Goal: Task Accomplishment & Management: Use online tool/utility

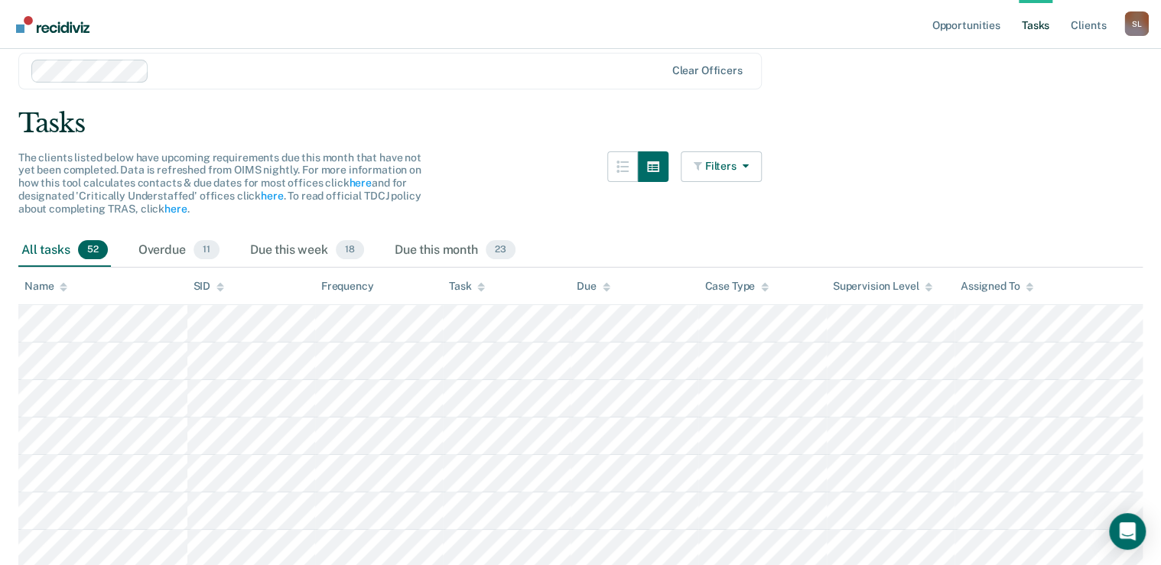
scroll to position [122, 0]
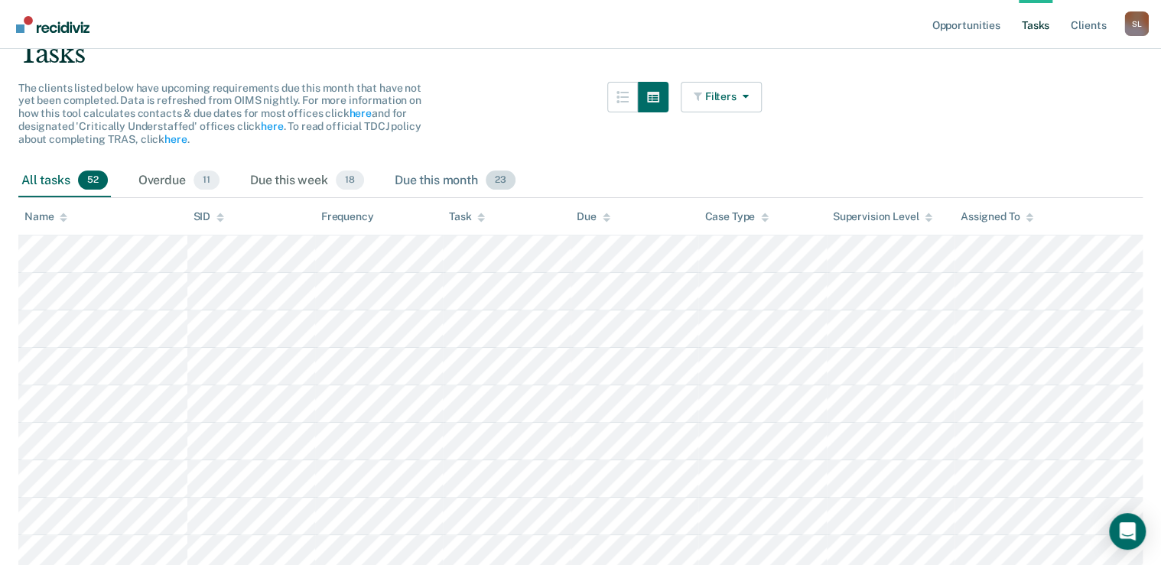
click at [427, 177] on div "Due this month 23" at bounding box center [455, 181] width 127 height 34
drag, startPoint x: 427, startPoint y: 177, endPoint x: 439, endPoint y: 185, distance: 14.4
click at [439, 185] on div "Due this month 23" at bounding box center [455, 181] width 127 height 34
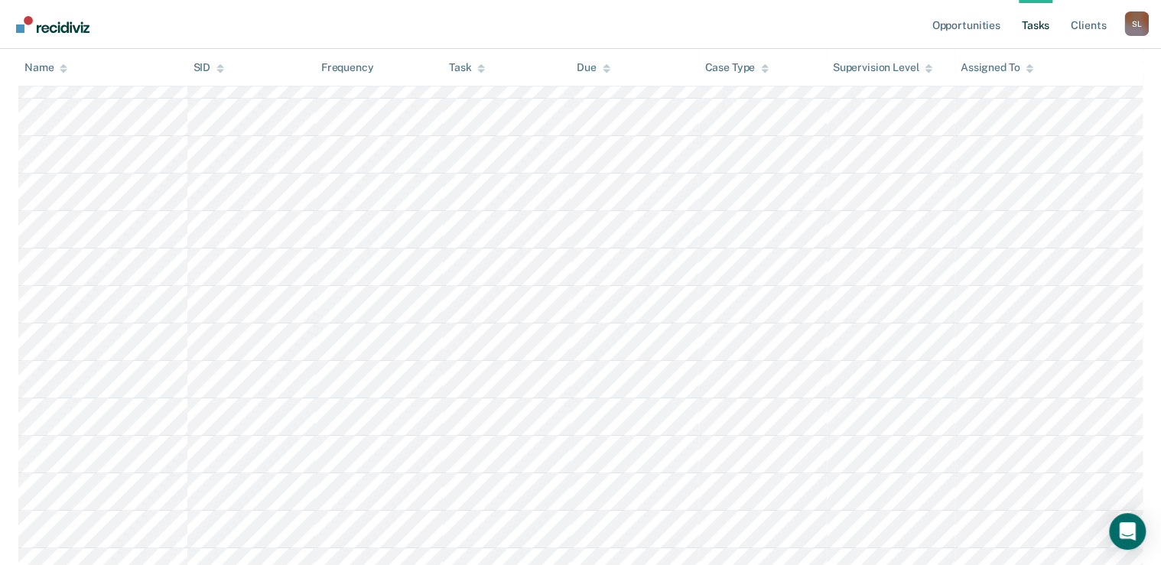
scroll to position [158, 0]
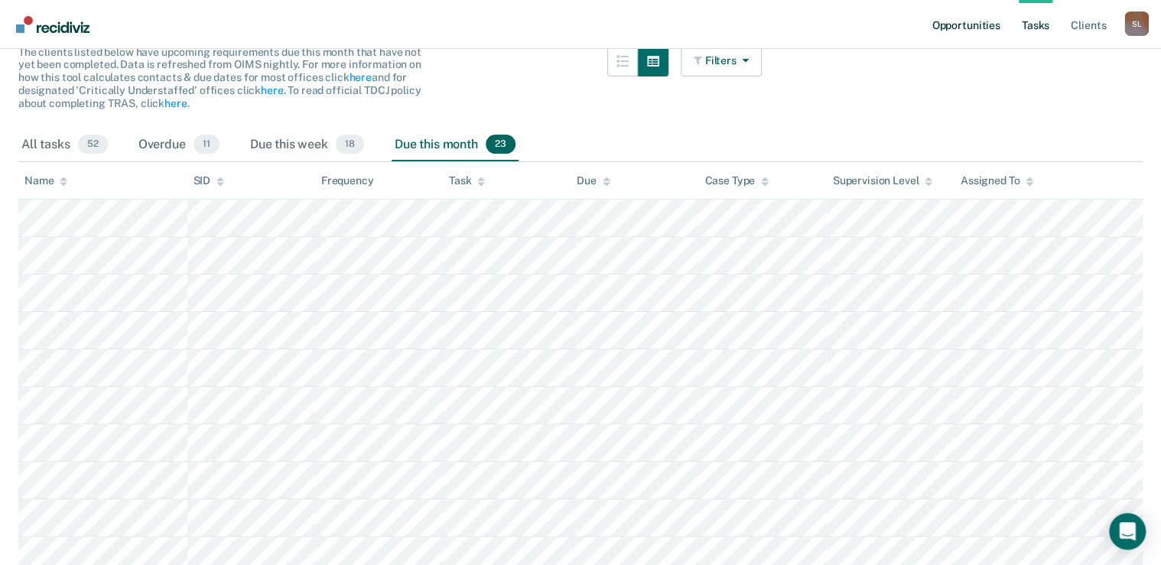
click at [952, 30] on link "Opportunities" at bounding box center [966, 24] width 74 height 49
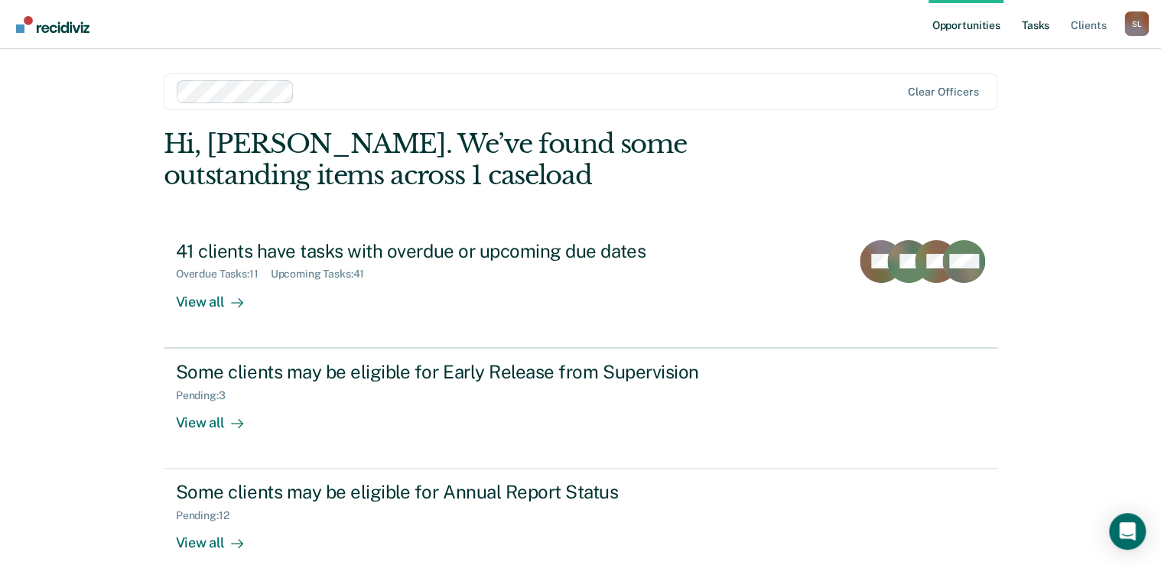
click at [1047, 24] on link "Tasks" at bounding box center [1036, 24] width 34 height 49
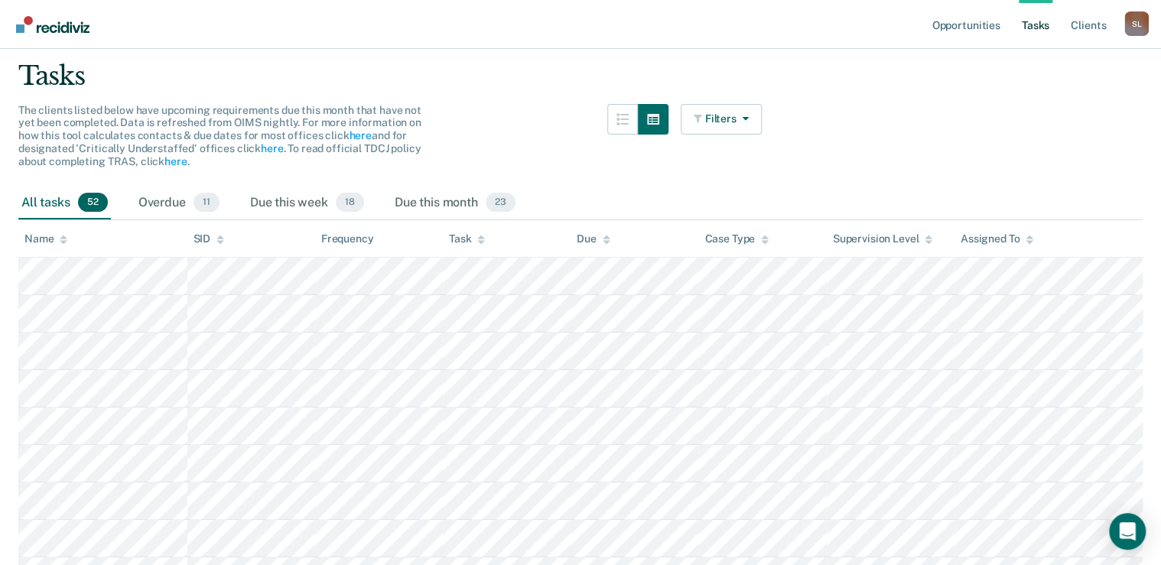
scroll to position [122, 0]
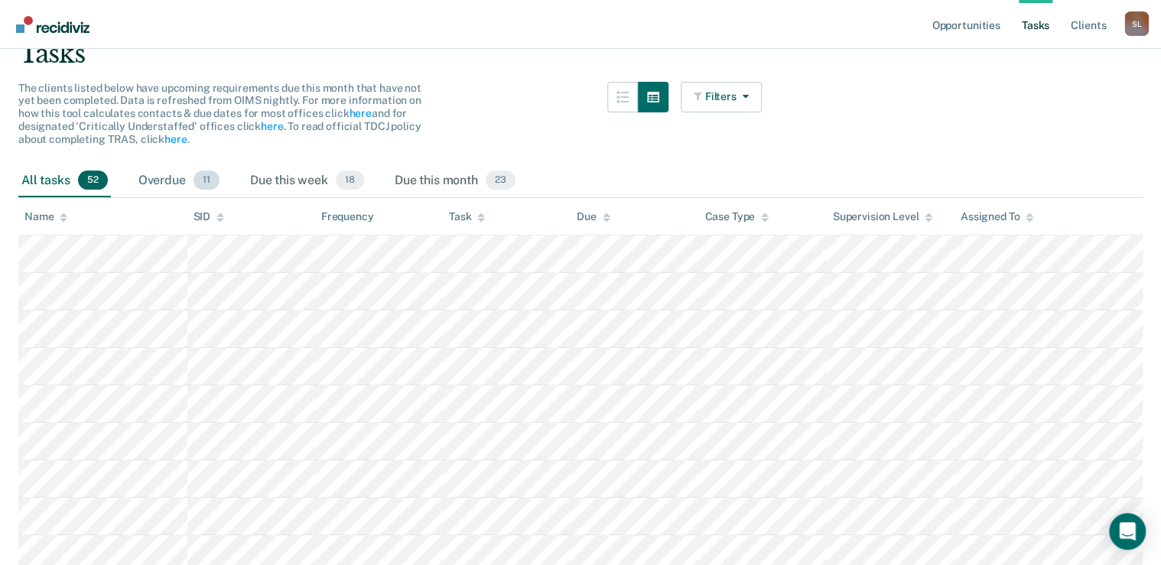
click at [170, 180] on div "Overdue 11" at bounding box center [178, 181] width 87 height 34
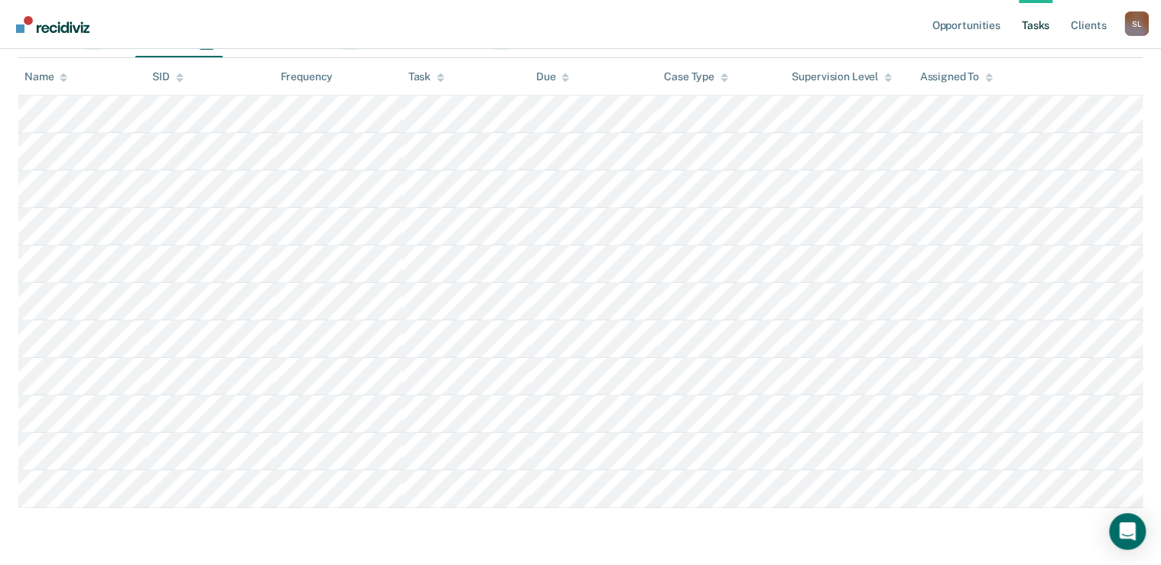
scroll to position [265, 0]
drag, startPoint x: 477, startPoint y: 231, endPoint x: 458, endPoint y: 549, distance: 318.8
click at [458, 549] on main "Clear officers Tasks The clients listed below have upcoming requirements due th…" at bounding box center [580, 189] width 1161 height 746
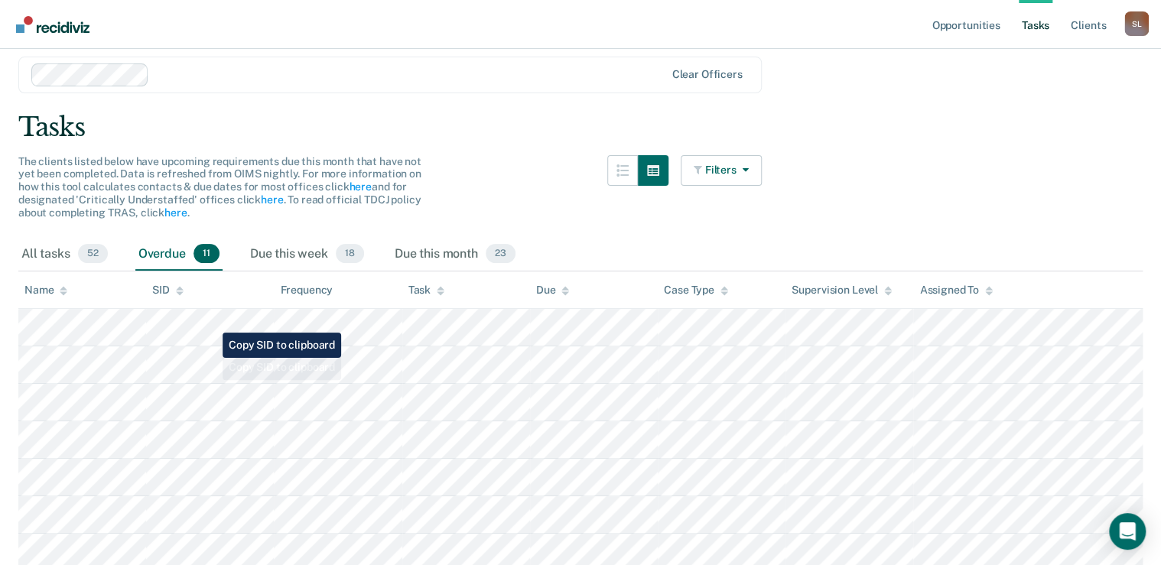
scroll to position [0, 0]
